Goal: Information Seeking & Learning: Compare options

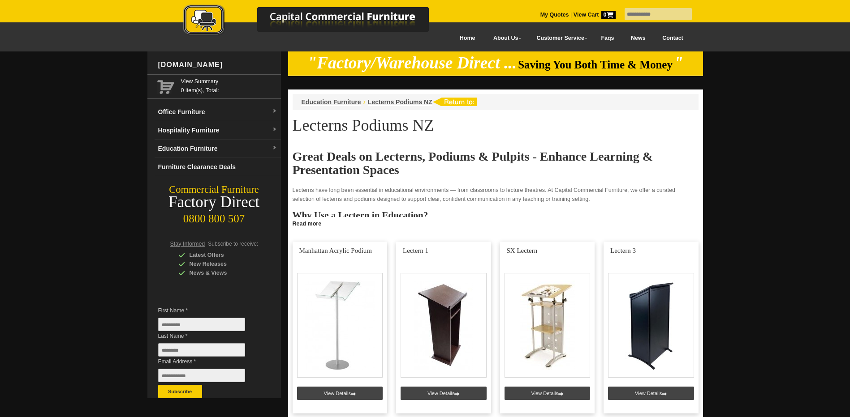
click at [456, 319] on link at bounding box center [443, 328] width 95 height 172
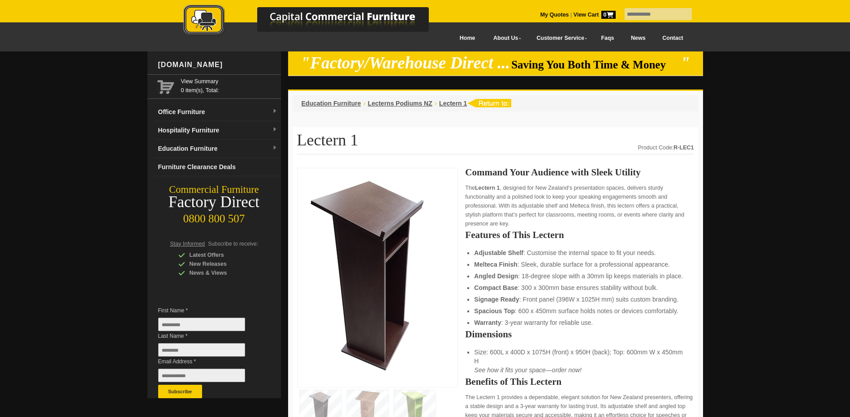
scroll to position [104, 0]
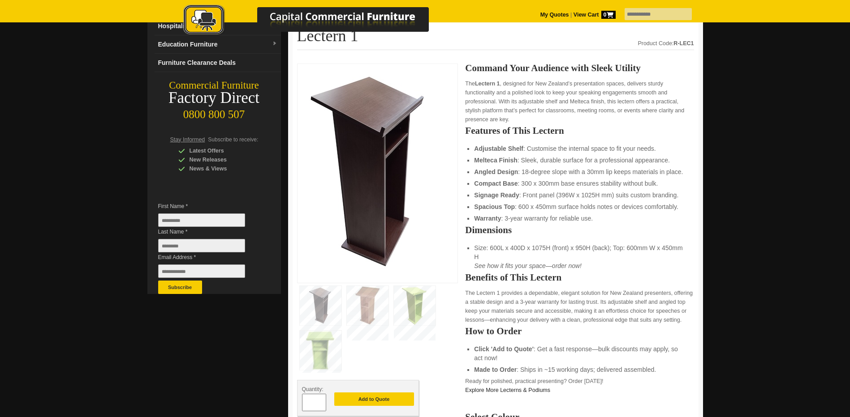
click at [397, 300] on img at bounding box center [415, 305] width 42 height 39
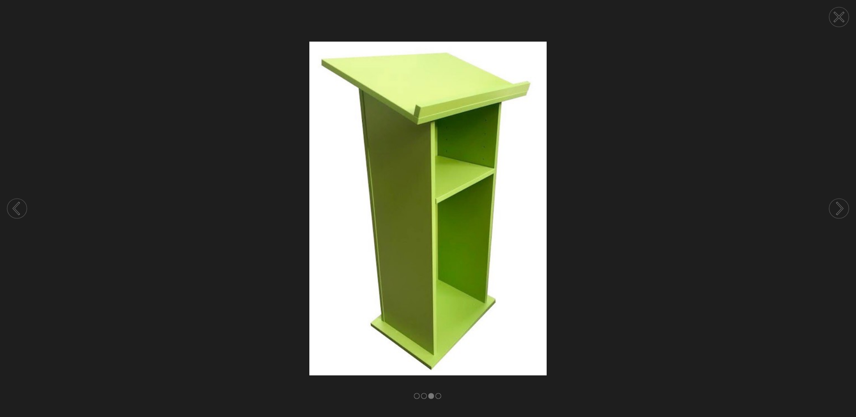
click at [838, 13] on circle at bounding box center [840, 17] width 20 height 20
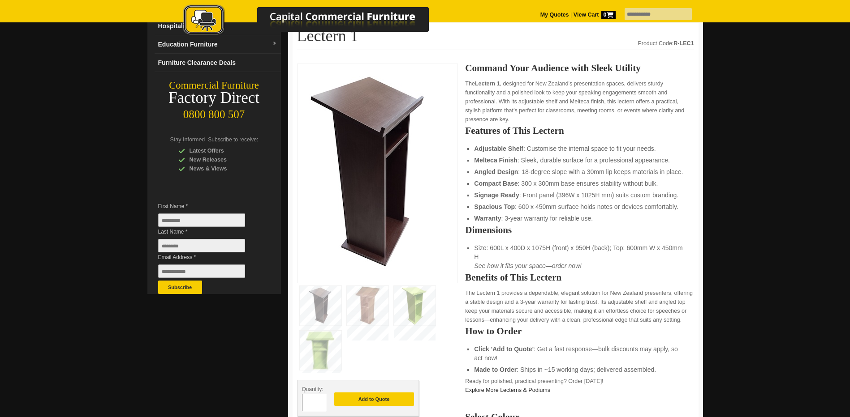
click at [313, 306] on img at bounding box center [321, 305] width 42 height 39
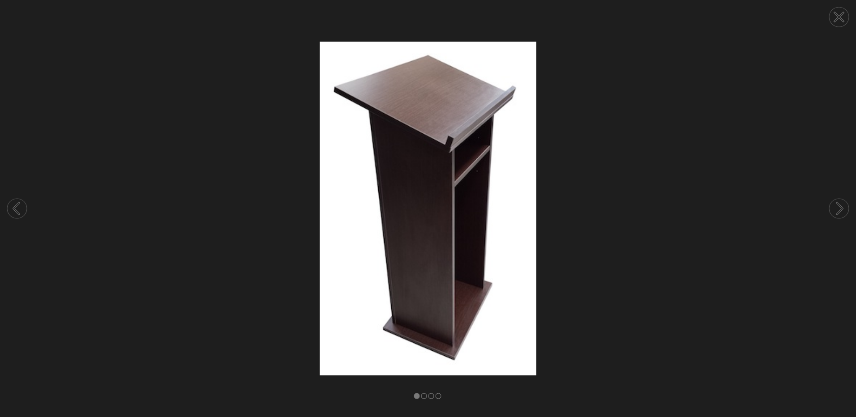
click at [848, 206] on circle at bounding box center [840, 209] width 20 height 20
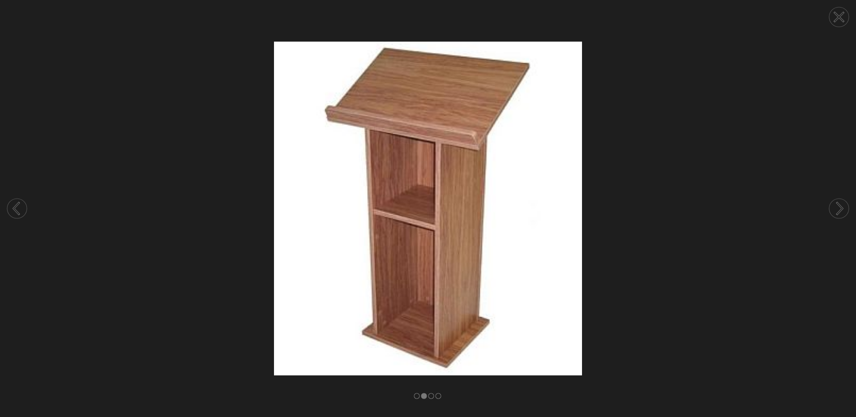
click at [837, 206] on circle at bounding box center [840, 209] width 20 height 20
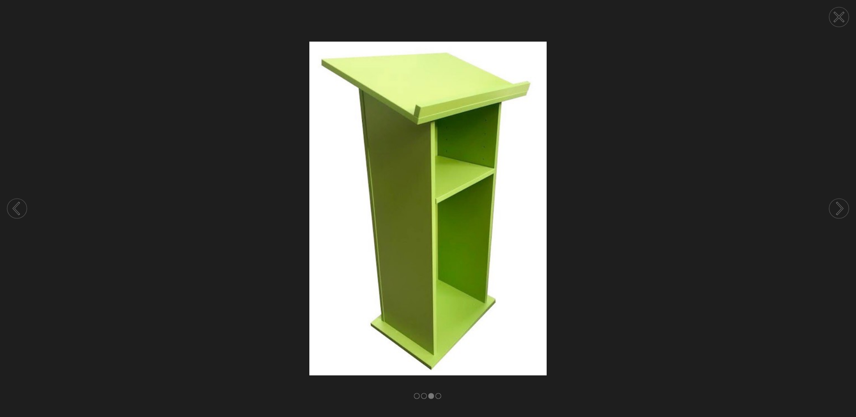
click at [838, 206] on circle at bounding box center [840, 209] width 20 height 20
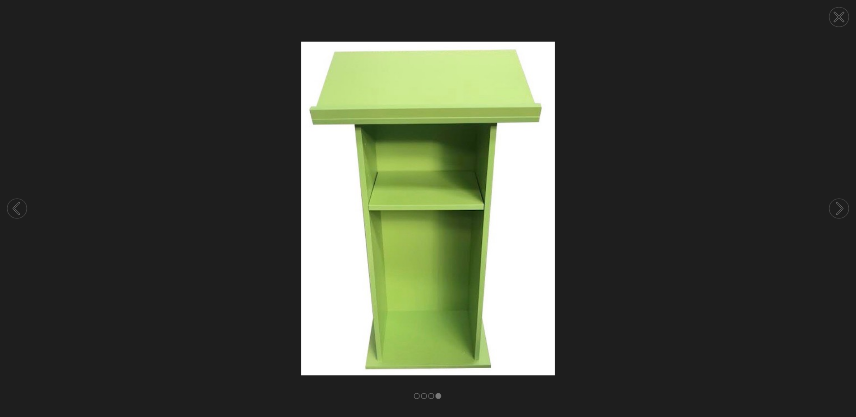
click at [834, 9] on circle at bounding box center [840, 17] width 20 height 20
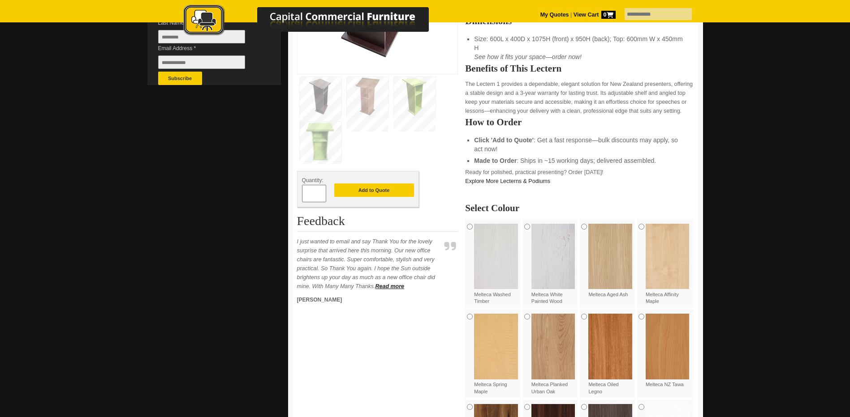
scroll to position [0, 0]
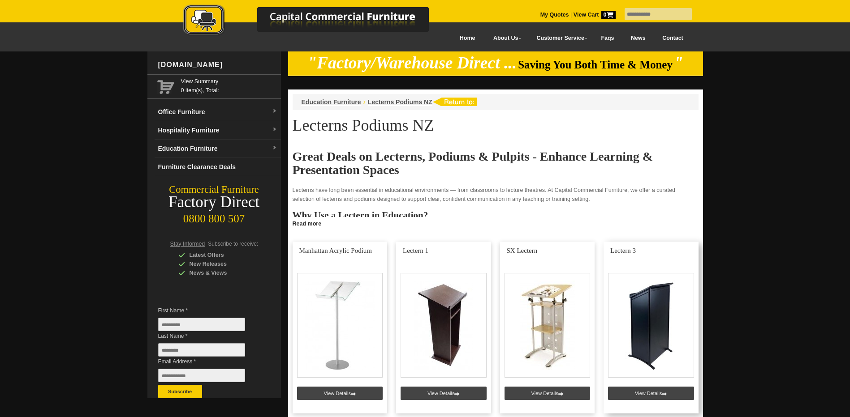
click at [640, 335] on link at bounding box center [650, 328] width 95 height 172
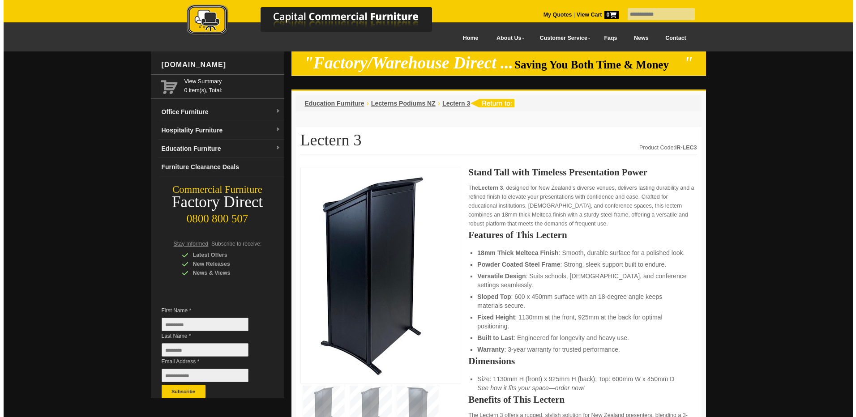
scroll to position [209, 0]
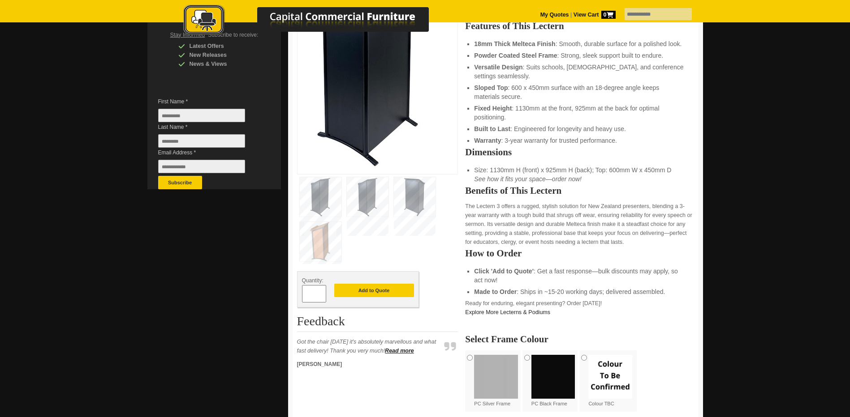
click at [319, 243] on img at bounding box center [321, 241] width 42 height 39
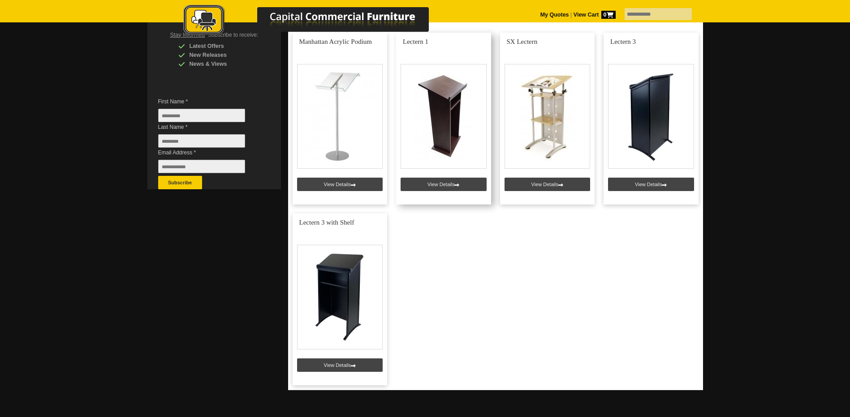
scroll to position [314, 0]
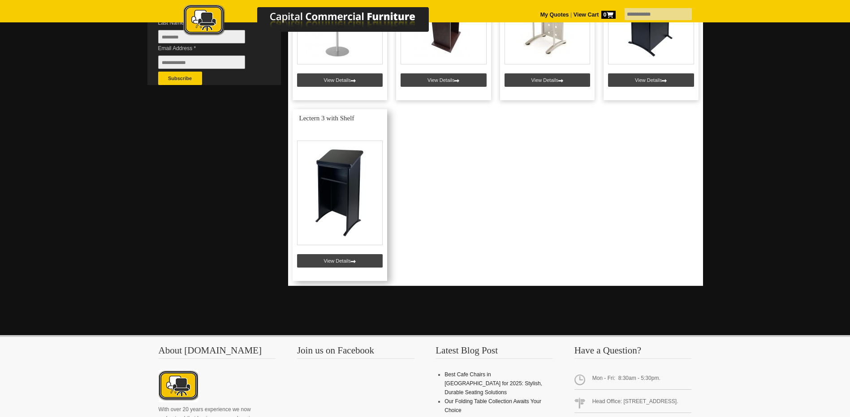
click at [343, 204] on link at bounding box center [339, 195] width 95 height 172
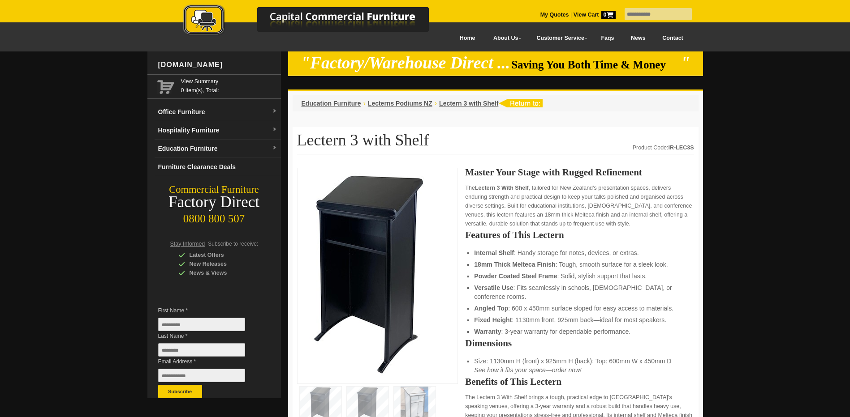
scroll to position [209, 0]
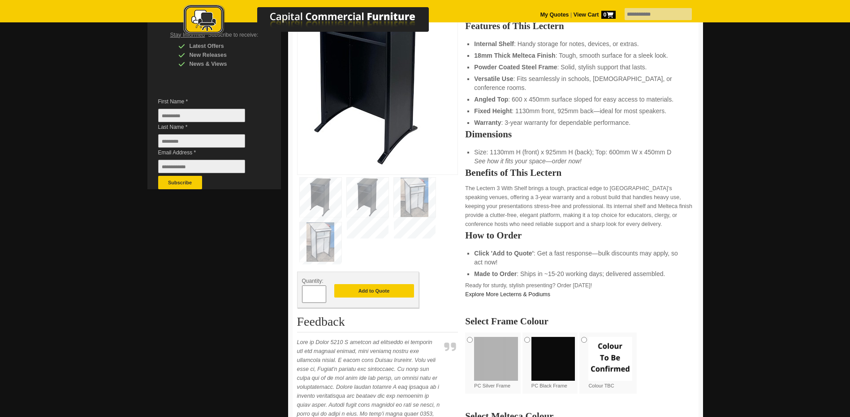
click at [353, 197] on img at bounding box center [368, 197] width 42 height 39
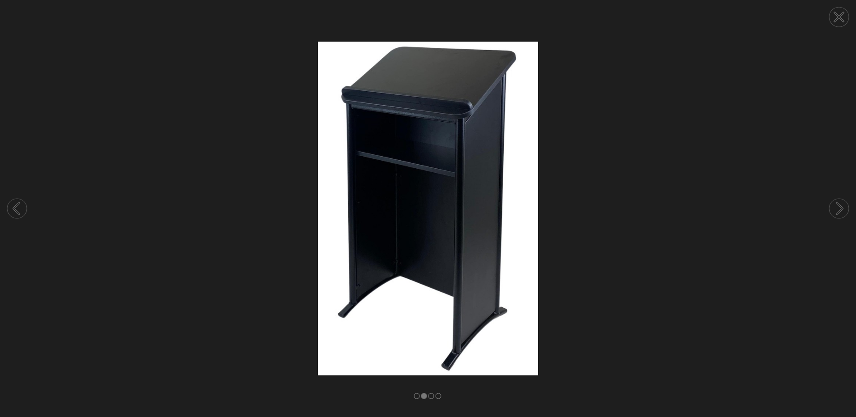
click at [840, 18] on icon at bounding box center [839, 17] width 9 height 9
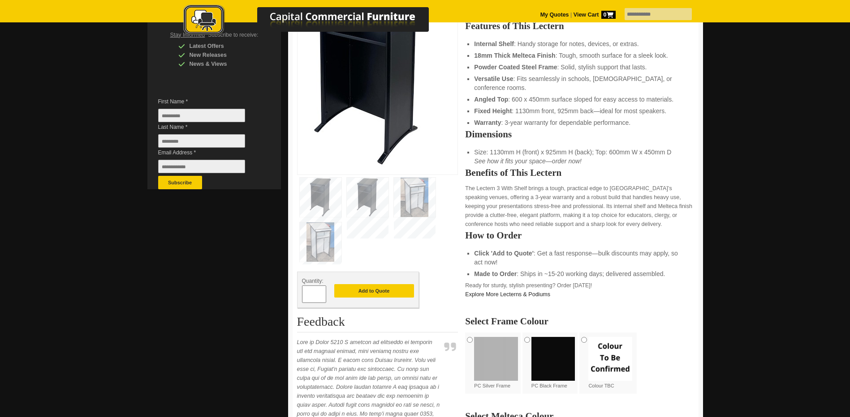
scroll to position [0, 0]
